Goal: Information Seeking & Learning: Learn about a topic

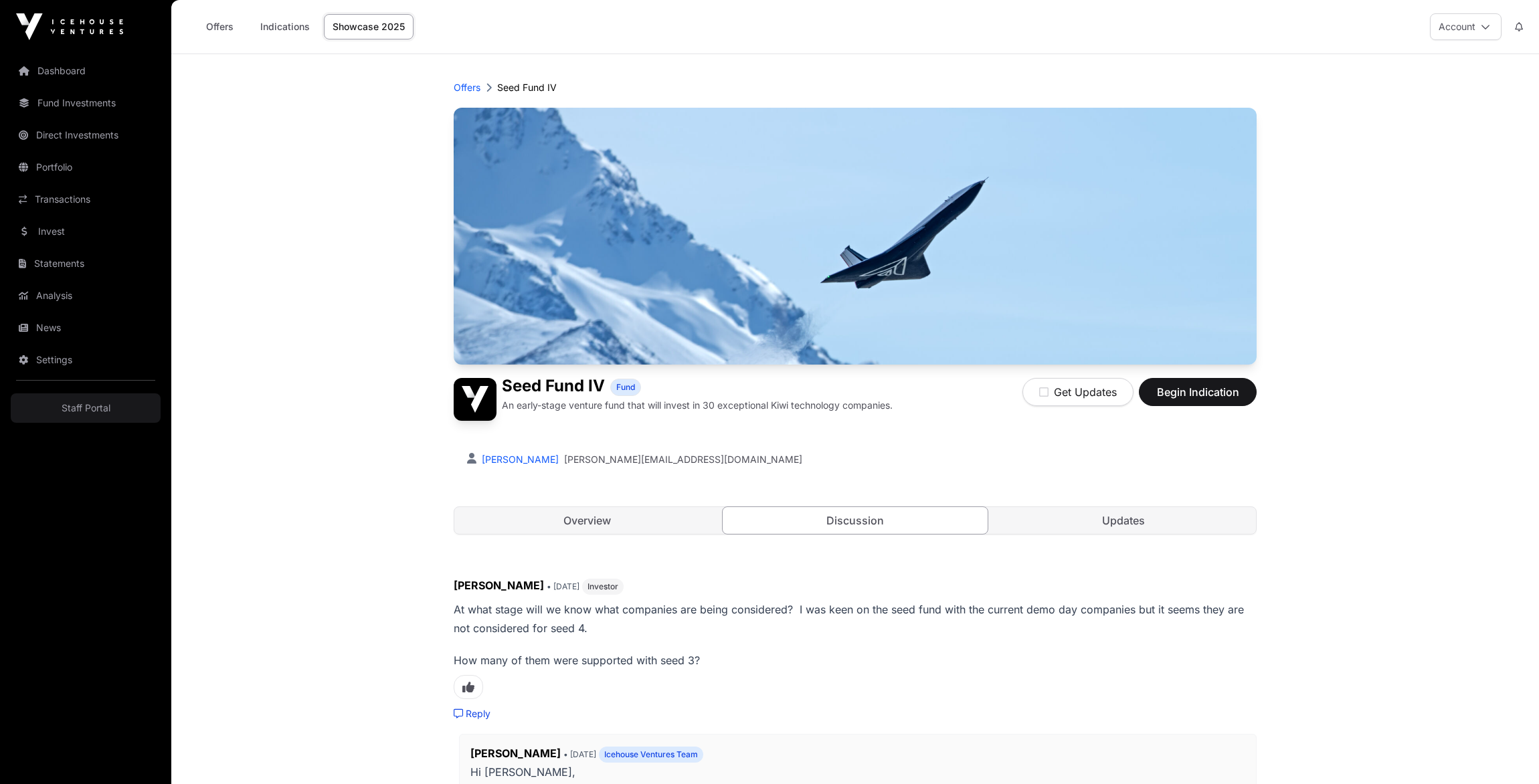
click at [564, 525] on link "Overview" at bounding box center [586, 520] width 266 height 27
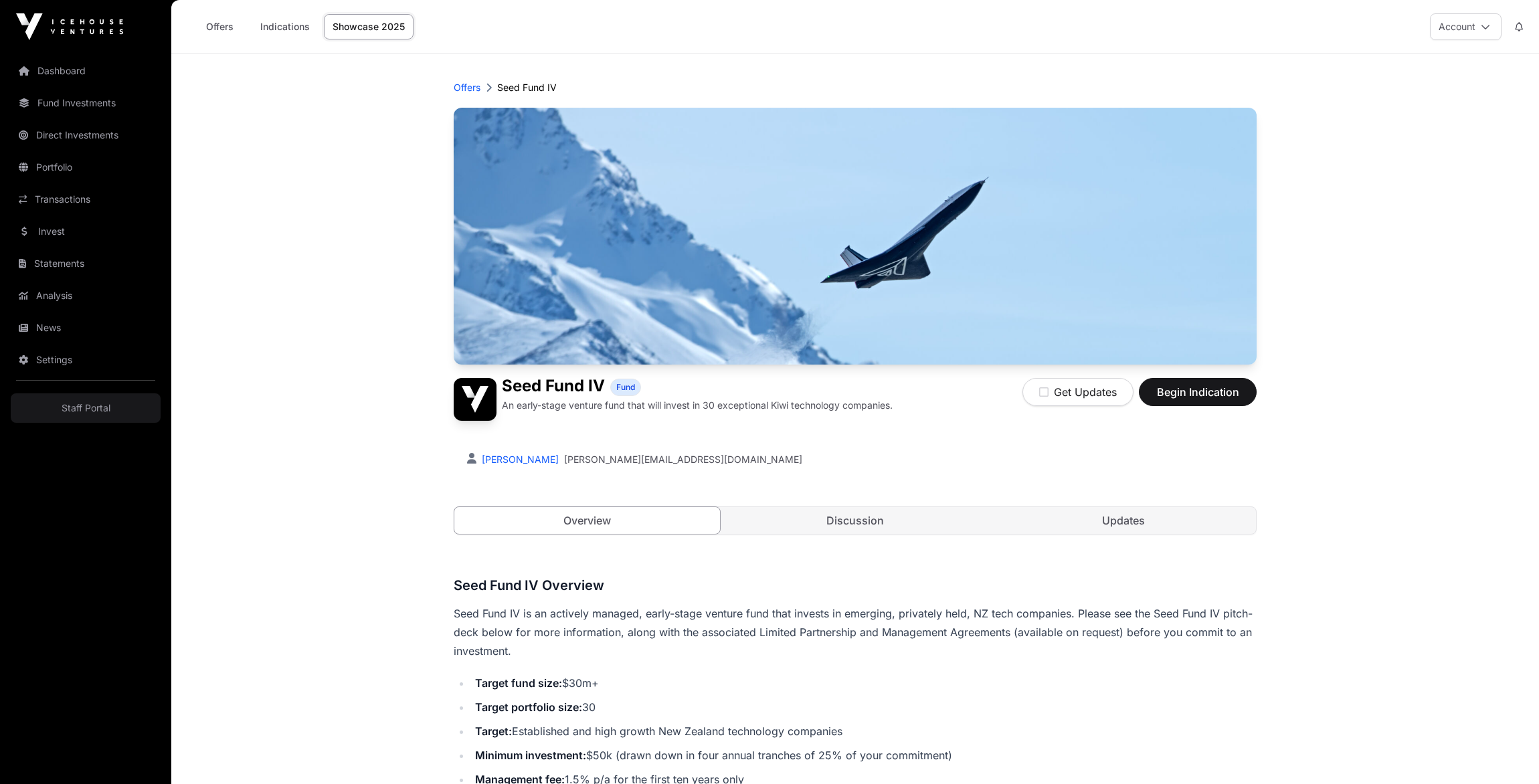
click at [894, 511] on link "Discussion" at bounding box center [855, 520] width 266 height 27
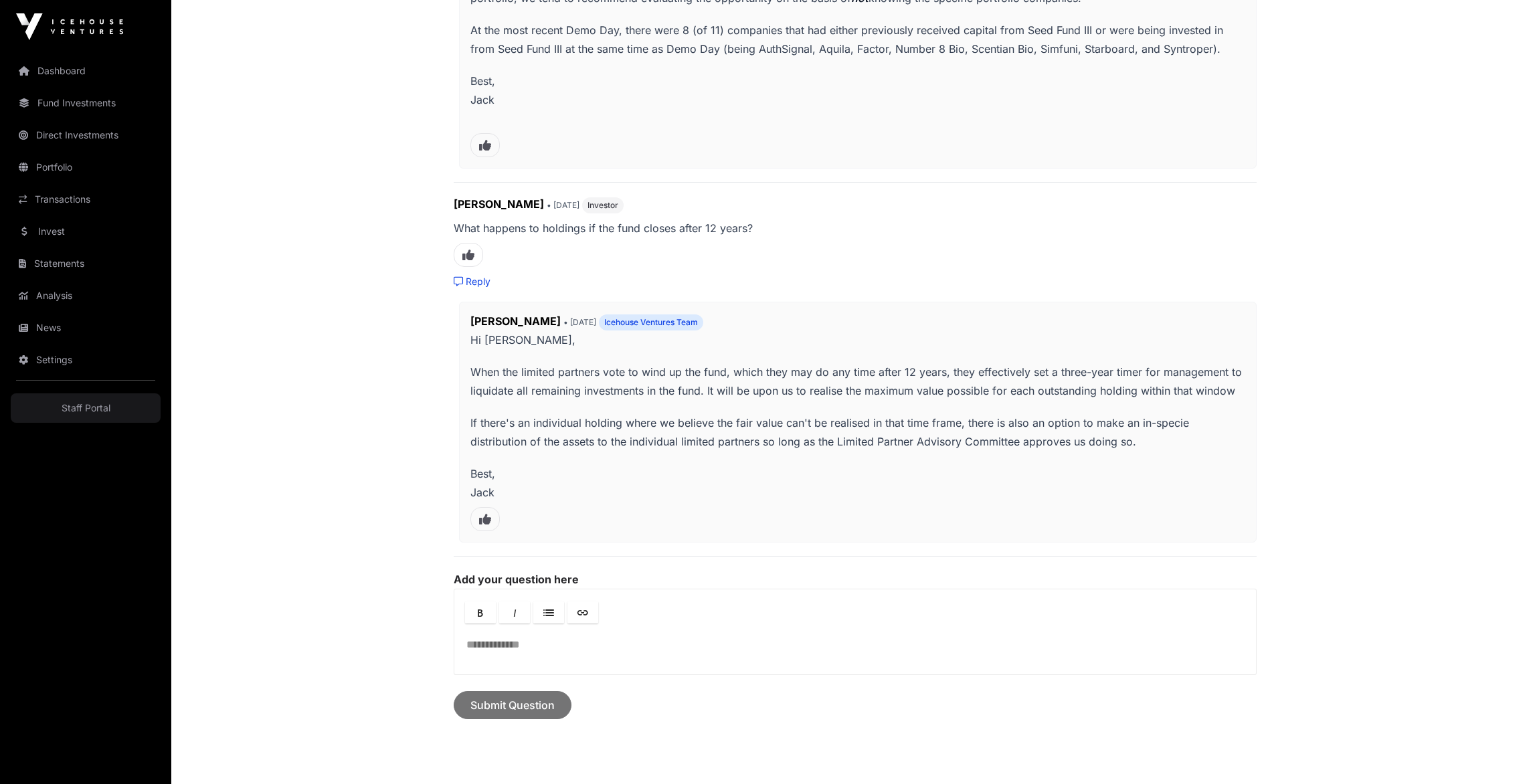
scroll to position [974, 0]
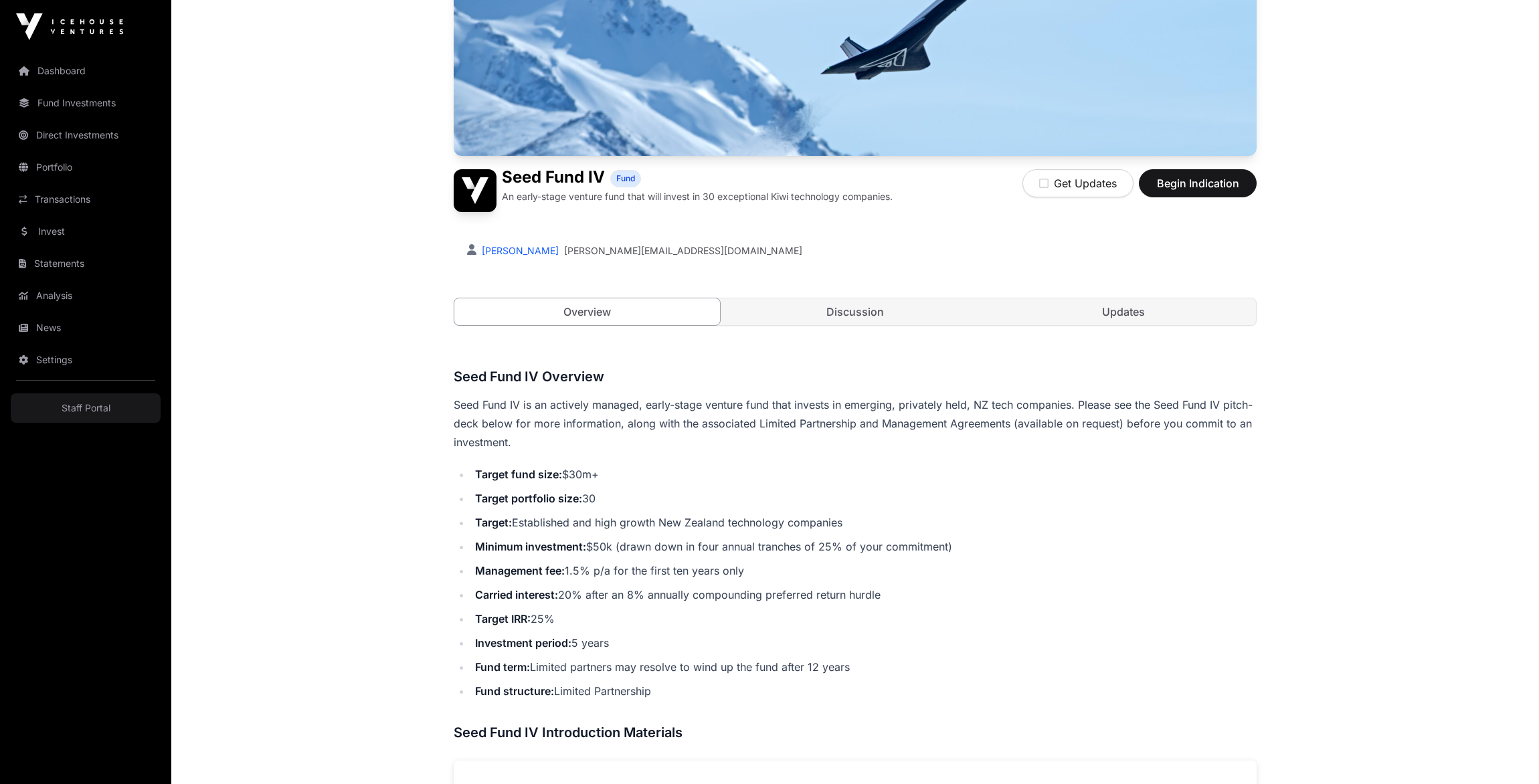
scroll to position [175, 0]
